Goal: Information Seeking & Learning: Learn about a topic

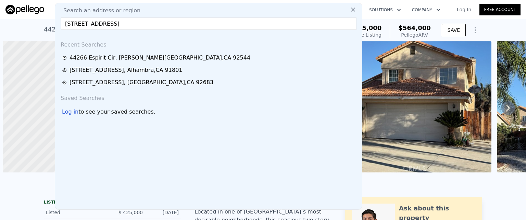
scroll to position [0, 3]
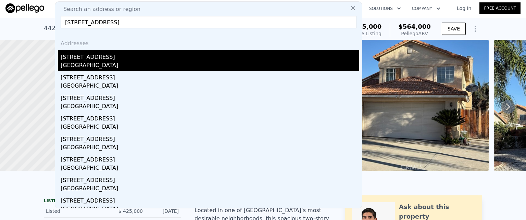
type input "[STREET_ADDRESS]"
click at [81, 65] on div "[GEOGRAPHIC_DATA]" at bounding box center [210, 66] width 298 height 10
type input "4"
type input "3"
type input "1110"
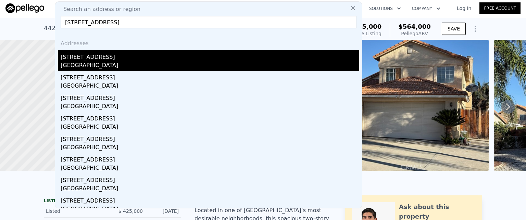
type input "1900"
type input "7004"
type input "10431"
type input "$ 939,000"
type input "6"
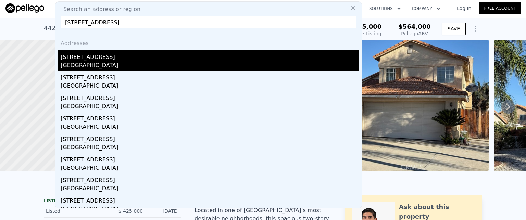
type input "$ 129,650"
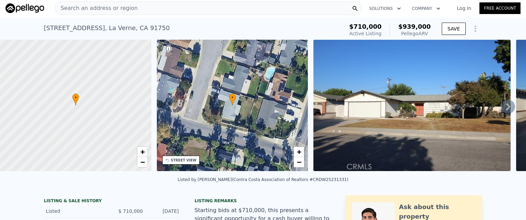
click at [174, 7] on div "Search an address or region" at bounding box center [208, 8] width 307 height 14
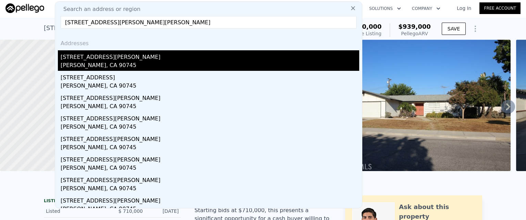
type input "[STREET_ADDRESS][PERSON_NAME][PERSON_NAME]"
click at [103, 60] on div "[STREET_ADDRESS][PERSON_NAME]" at bounding box center [210, 55] width 298 height 11
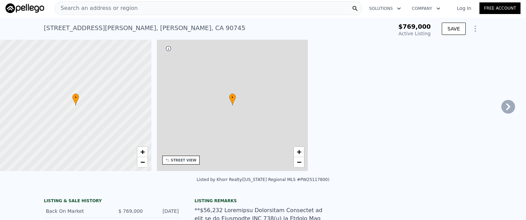
type input "5"
type input "1403"
type input "1970"
type input "3077"
type input "5720"
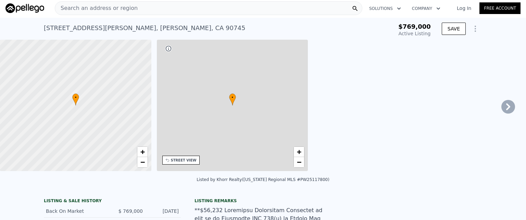
type input "$ 932,000"
type input "$ 57,378"
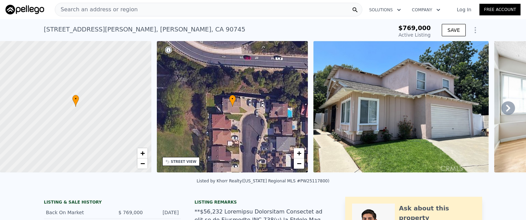
click at [92, 7] on span "Search an address or region" at bounding box center [96, 9] width 82 height 8
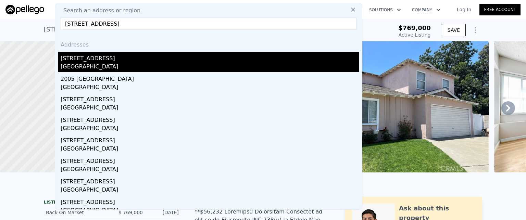
type input "[STREET_ADDRESS]"
click at [85, 62] on div "[STREET_ADDRESS]" at bounding box center [210, 57] width 298 height 11
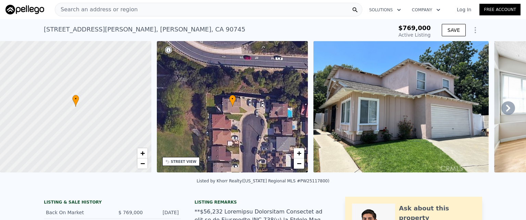
type input "4"
type input "2"
type input "1192"
type input "1820"
type input "7370"
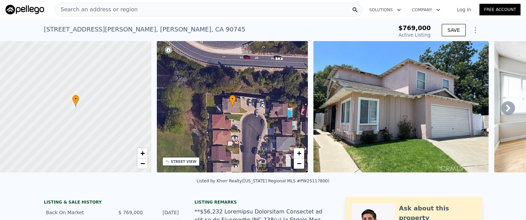
type input "12870"
type input "$ 531,000"
type input "5"
type input "-$ 29,672"
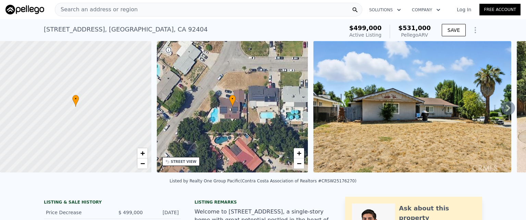
click at [102, 10] on span "Search an address or region" at bounding box center [96, 9] width 82 height 8
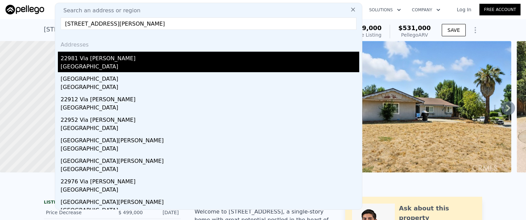
type input "[STREET_ADDRESS][PERSON_NAME]"
click at [75, 62] on div "22981 Via [PERSON_NAME]" at bounding box center [210, 57] width 298 height 11
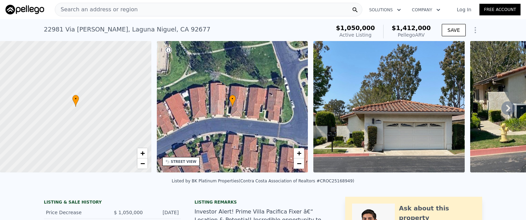
click at [149, 11] on div "Search an address or region" at bounding box center [208, 10] width 307 height 14
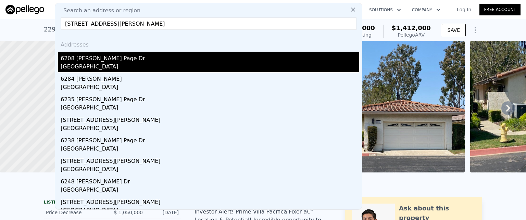
type input "[STREET_ADDRESS][PERSON_NAME]"
click at [82, 60] on div "6208 [PERSON_NAME] Page Dr" at bounding box center [210, 57] width 298 height 11
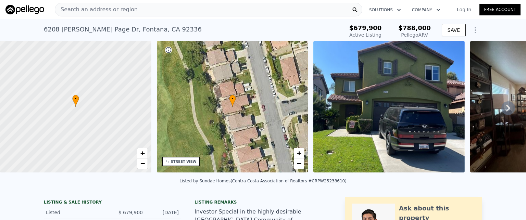
click at [108, 10] on span "Search an address or region" at bounding box center [96, 9] width 82 height 8
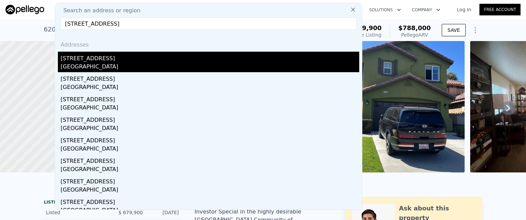
type input "[STREET_ADDRESS]"
click at [86, 64] on div "[GEOGRAPHIC_DATA]" at bounding box center [210, 68] width 298 height 10
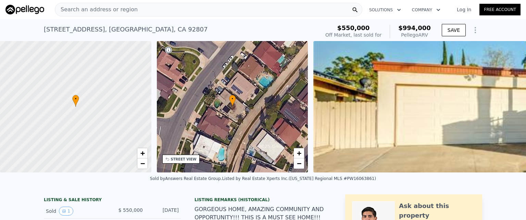
click at [93, 11] on span "Search an address or region" at bounding box center [96, 9] width 82 height 8
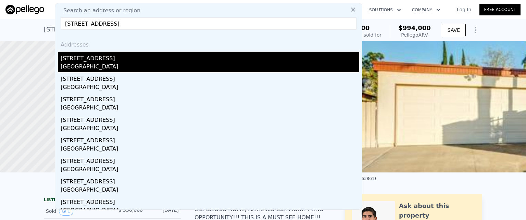
type input "[STREET_ADDRESS]"
click at [85, 64] on div "[GEOGRAPHIC_DATA]" at bounding box center [210, 68] width 298 height 10
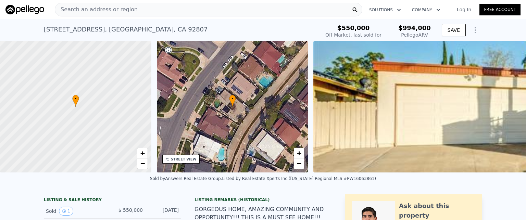
click at [166, 7] on div "Search an address or region" at bounding box center [208, 10] width 307 height 14
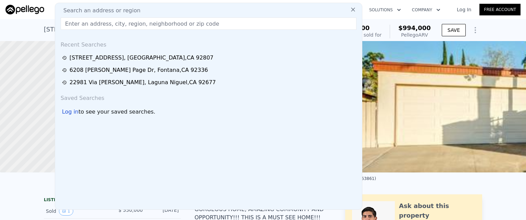
type input "[STREET_ADDRESS][PERSON_NAME][PERSON_NAME]"
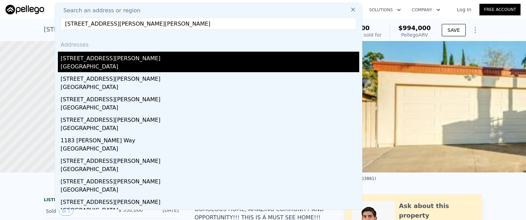
click at [86, 63] on div "[GEOGRAPHIC_DATA]" at bounding box center [210, 68] width 298 height 10
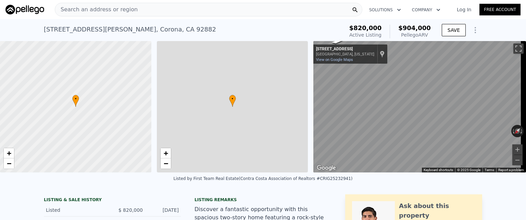
type input "2"
type input "1761"
type input "2603"
type input "5227"
type input "12197"
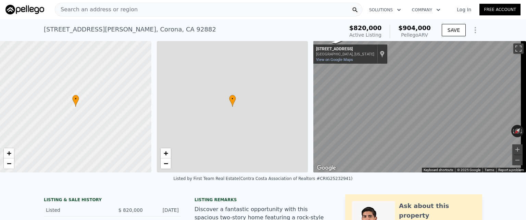
type input "$ 904,000"
type input "5"
type input "-$ 16,612"
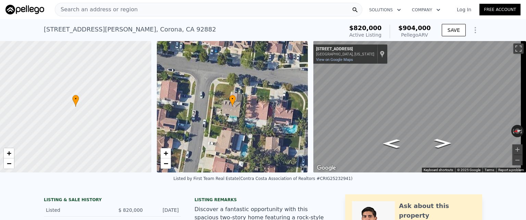
click at [134, 8] on div "Search an address or region" at bounding box center [208, 10] width 307 height 14
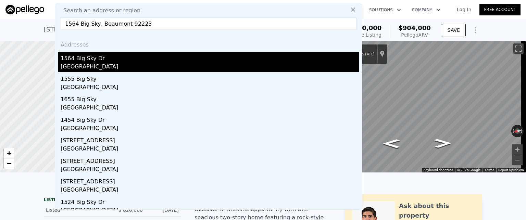
type input "1564 Big Sky, Beaumont 92223"
click at [86, 61] on div "1564 Big Sky Dr" at bounding box center [210, 57] width 298 height 11
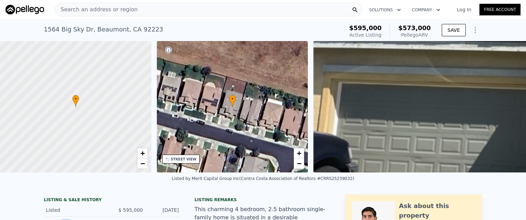
click at [170, 9] on div "Search an address or region" at bounding box center [208, 10] width 307 height 14
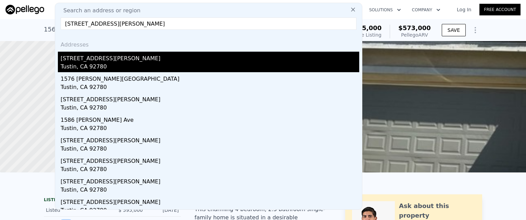
type input "[STREET_ADDRESS][PERSON_NAME]"
click at [120, 58] on div "[STREET_ADDRESS][PERSON_NAME]" at bounding box center [210, 57] width 298 height 11
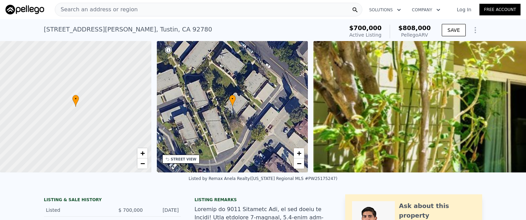
click at [176, 13] on div "Search an address or region" at bounding box center [208, 10] width 307 height 14
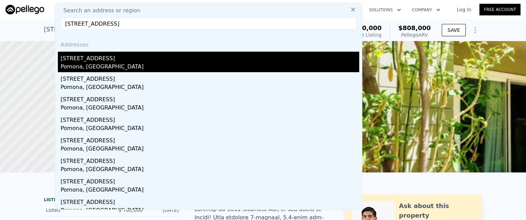
type input "[STREET_ADDRESS]"
click at [87, 65] on div "Pomona, [GEOGRAPHIC_DATA]" at bounding box center [210, 68] width 298 height 10
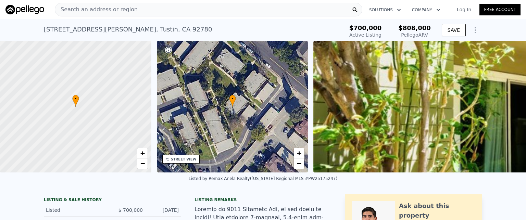
type input "3"
type input "1"
type input "2"
type input "1098"
type input "1533"
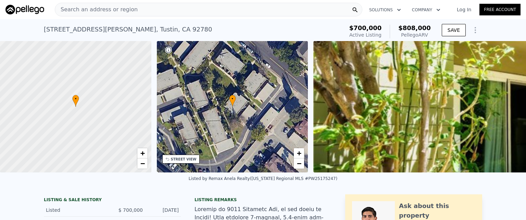
type input "6021"
type input "8349"
type input "$ 720,000"
type input "5"
type input "$ 84,882"
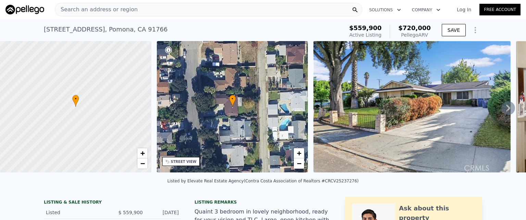
click at [145, 12] on div "Search an address or region" at bounding box center [208, 10] width 307 height 14
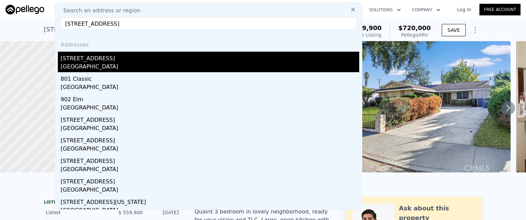
type input "[STREET_ADDRESS]"
click at [91, 63] on div "[GEOGRAPHIC_DATA]" at bounding box center [210, 68] width 298 height 10
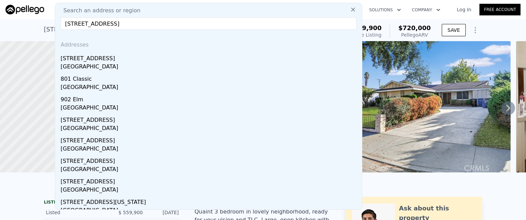
type input "906"
type input "1480"
type input "5663"
type input "10890"
type input "$ 452,000"
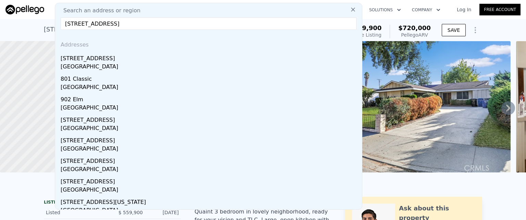
type input "$ 24,111"
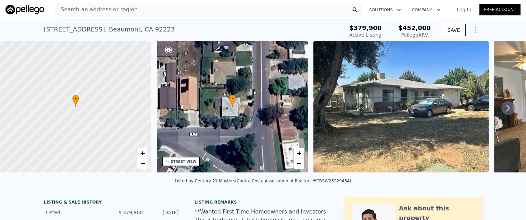
click at [164, 6] on div "Search an address or region" at bounding box center [208, 10] width 307 height 14
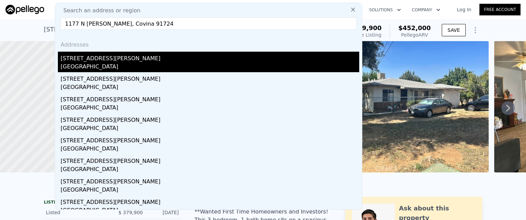
type input "1177 N [PERSON_NAME], Covina 91724"
click at [86, 67] on div "[GEOGRAPHIC_DATA]" at bounding box center [210, 68] width 298 height 10
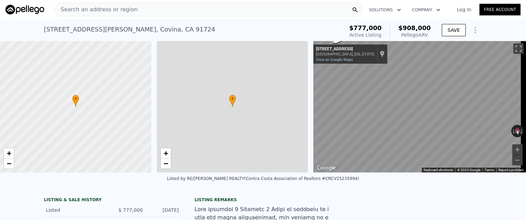
type input "2"
type input "3"
type input "1260"
type input "1700"
type input "7116"
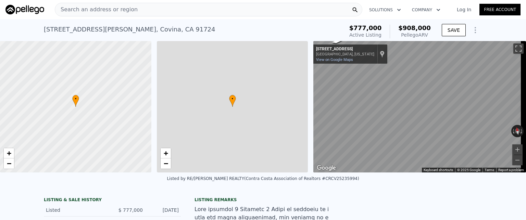
type input "9772"
type input "$ 908,000"
type input "6"
type input "$ 28,956"
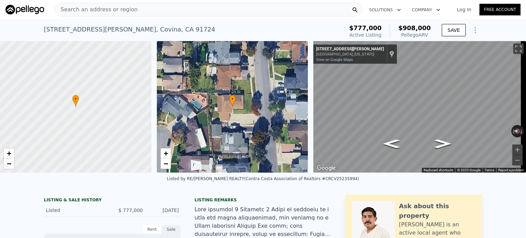
click at [148, 8] on div "Search an address or region" at bounding box center [208, 10] width 307 height 14
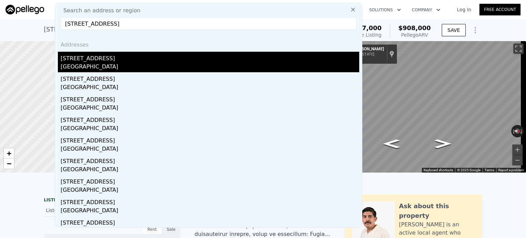
type input "[STREET_ADDRESS]"
click at [90, 63] on div "[GEOGRAPHIC_DATA]" at bounding box center [210, 68] width 298 height 10
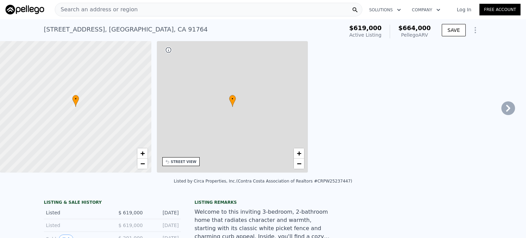
type input "1"
type input "2"
type input "1185"
type input "1728"
type input "6000"
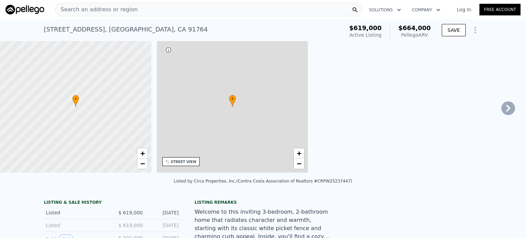
type input "7800"
type input "$ 664,000"
type input "5"
type input "-$ 28,988"
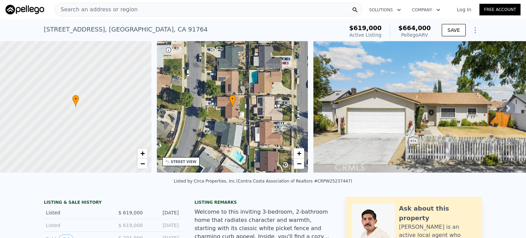
click at [140, 11] on div "Search an address or region" at bounding box center [208, 10] width 307 height 14
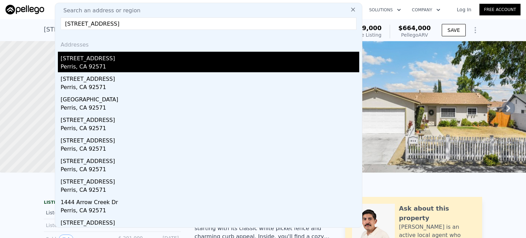
type input "[STREET_ADDRESS]"
click at [83, 61] on div "[STREET_ADDRESS]" at bounding box center [210, 57] width 298 height 11
